Goal: Task Accomplishment & Management: Use online tool/utility

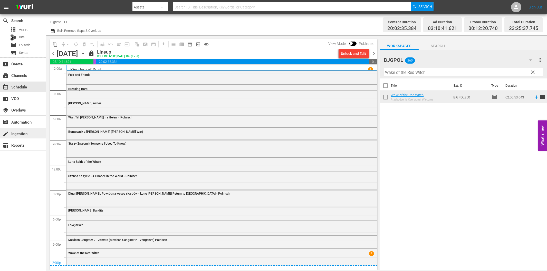
click at [21, 135] on div "create Ingestion" at bounding box center [14, 133] width 29 height 5
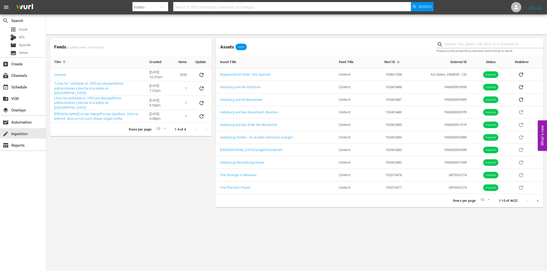
drag, startPoint x: 132, startPoint y: 166, endPoint x: 112, endPoint y: 126, distance: 44.8
click at [130, 166] on div "Feeds (updated every 15 minutes) Title Created Items Update Content [DATE] 10:3…" at bounding box center [131, 123] width 166 height 174
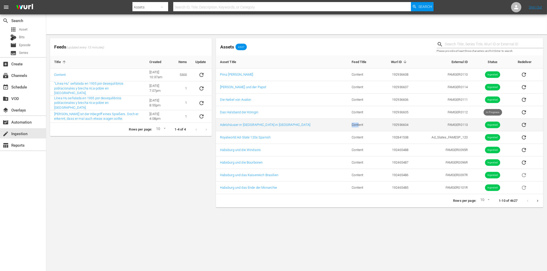
drag, startPoint x: 339, startPoint y: 125, endPoint x: 348, endPoint y: 124, distance: 8.8
click at [348, 124] on td "Content" at bounding box center [363, 125] width 31 height 13
drag, startPoint x: 459, startPoint y: 125, endPoint x: 449, endPoint y: 124, distance: 9.8
click at [449, 124] on td "FAMGER0113" at bounding box center [442, 125] width 59 height 13
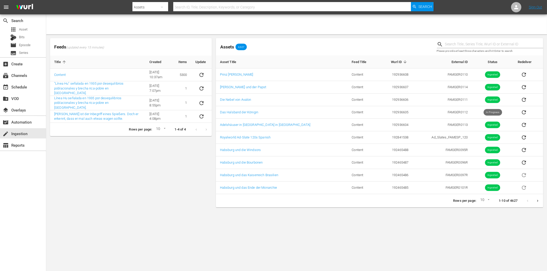
click at [142, 160] on div "Feeds (updated every 15 minutes) Title Created Items Update Content 6/8/22 @ 10…" at bounding box center [131, 123] width 166 height 174
click at [479, 42] on input "text" at bounding box center [494, 45] width 98 height 8
paste input "FAMGER0109"
type input "FAMGER0109"
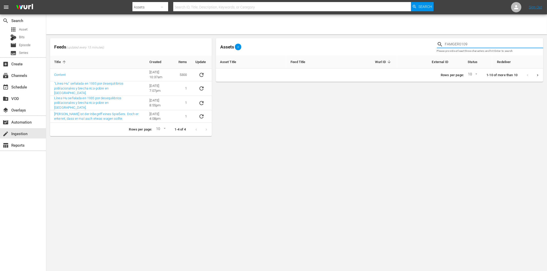
click at [473, 43] on input "FAMGER0109" at bounding box center [494, 45] width 98 height 8
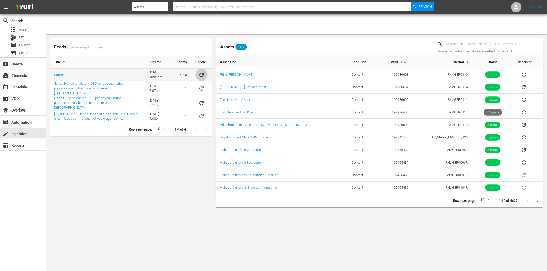
click at [203, 75] on icon "sticky table" at bounding box center [201, 75] width 6 height 6
drag, startPoint x: 128, startPoint y: 176, endPoint x: 120, endPoint y: 169, distance: 10.8
click at [129, 176] on div "Feeds (updated every 15 minutes) Title Created Items Update Content 6/8/22 @ 10…" at bounding box center [131, 123] width 166 height 174
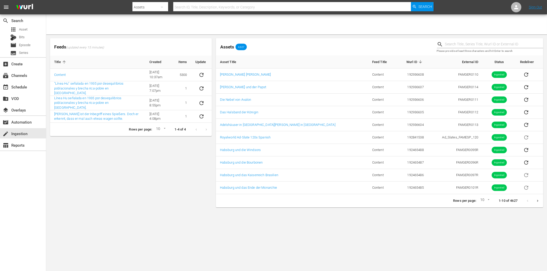
click at [150, 189] on div "Feeds (updated every 15 minutes) Title Created Items Update Content 6/8/22 @ 10…" at bounding box center [131, 123] width 166 height 174
